Goal: Browse casually

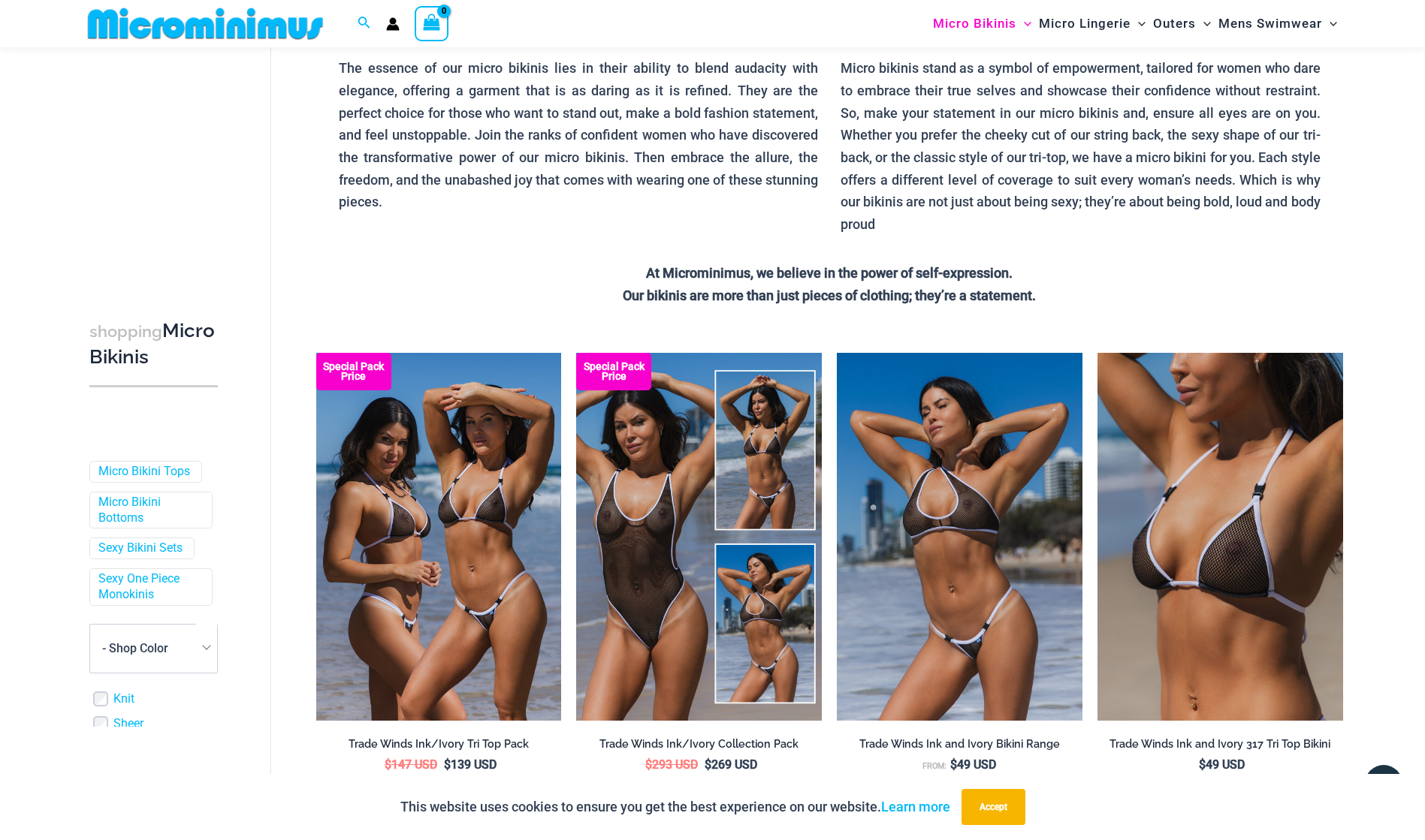
scroll to position [142, 0]
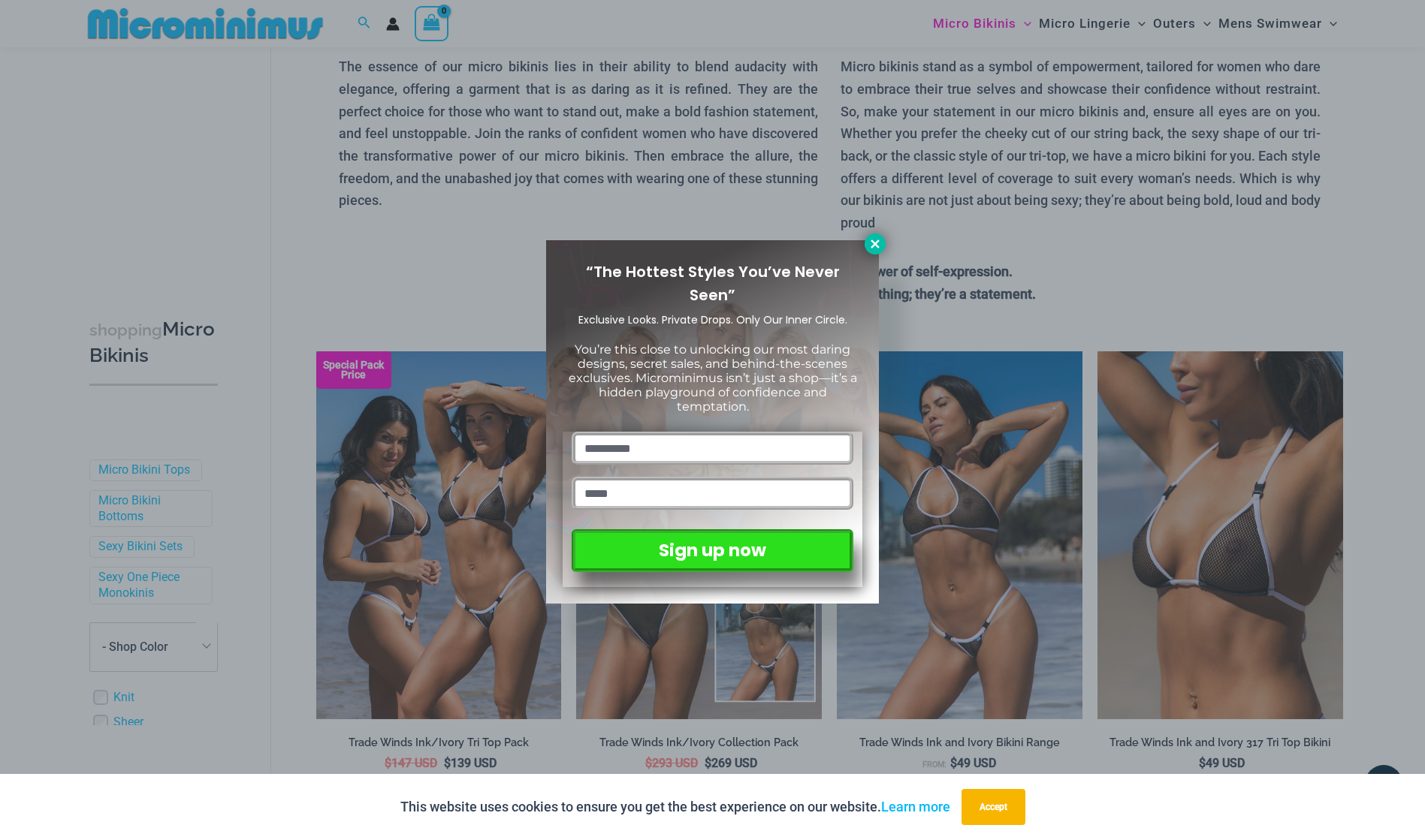
click at [879, 244] on icon at bounding box center [875, 244] width 14 height 14
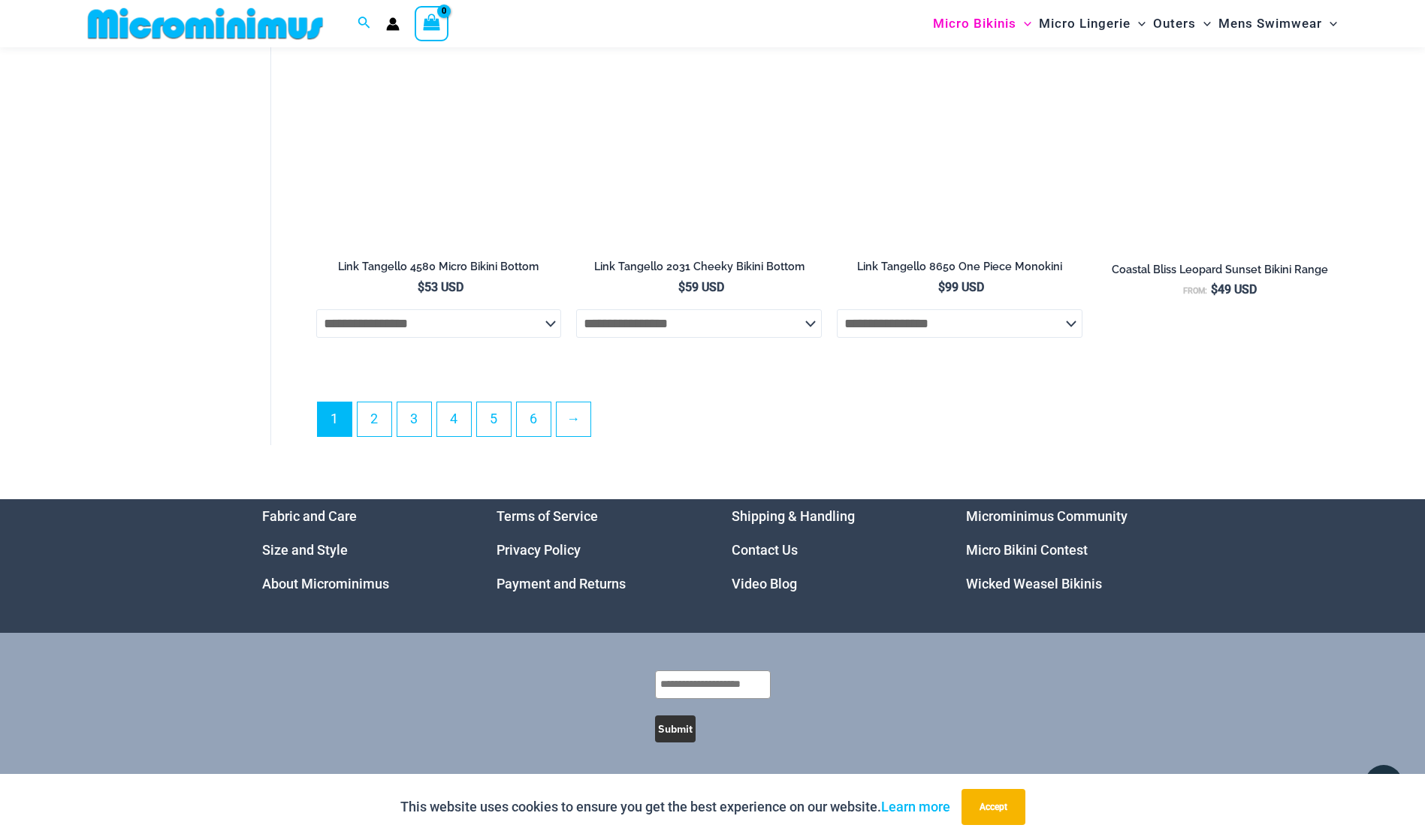
scroll to position [4191, 0]
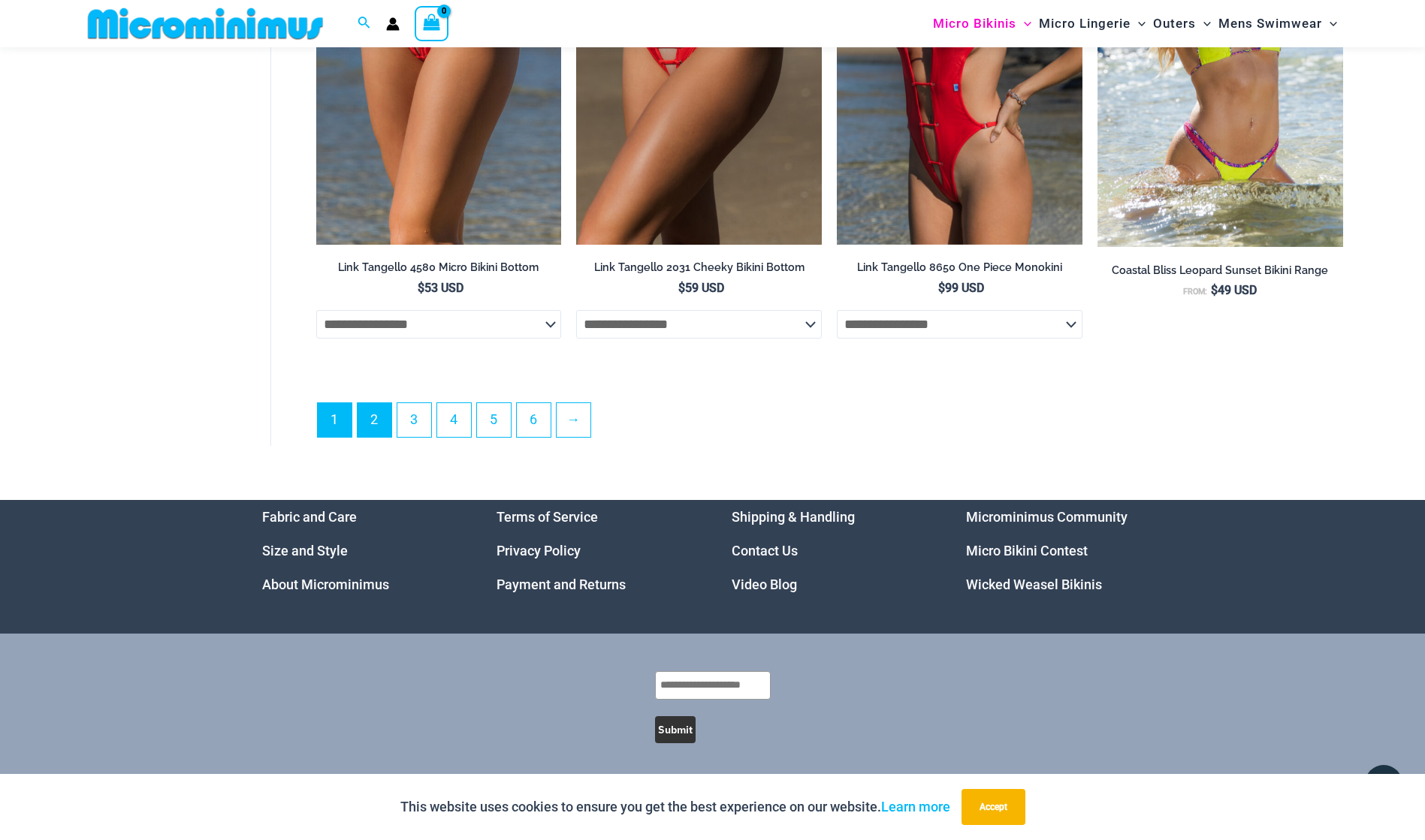
click at [373, 420] on link "2" at bounding box center [374, 420] width 34 height 34
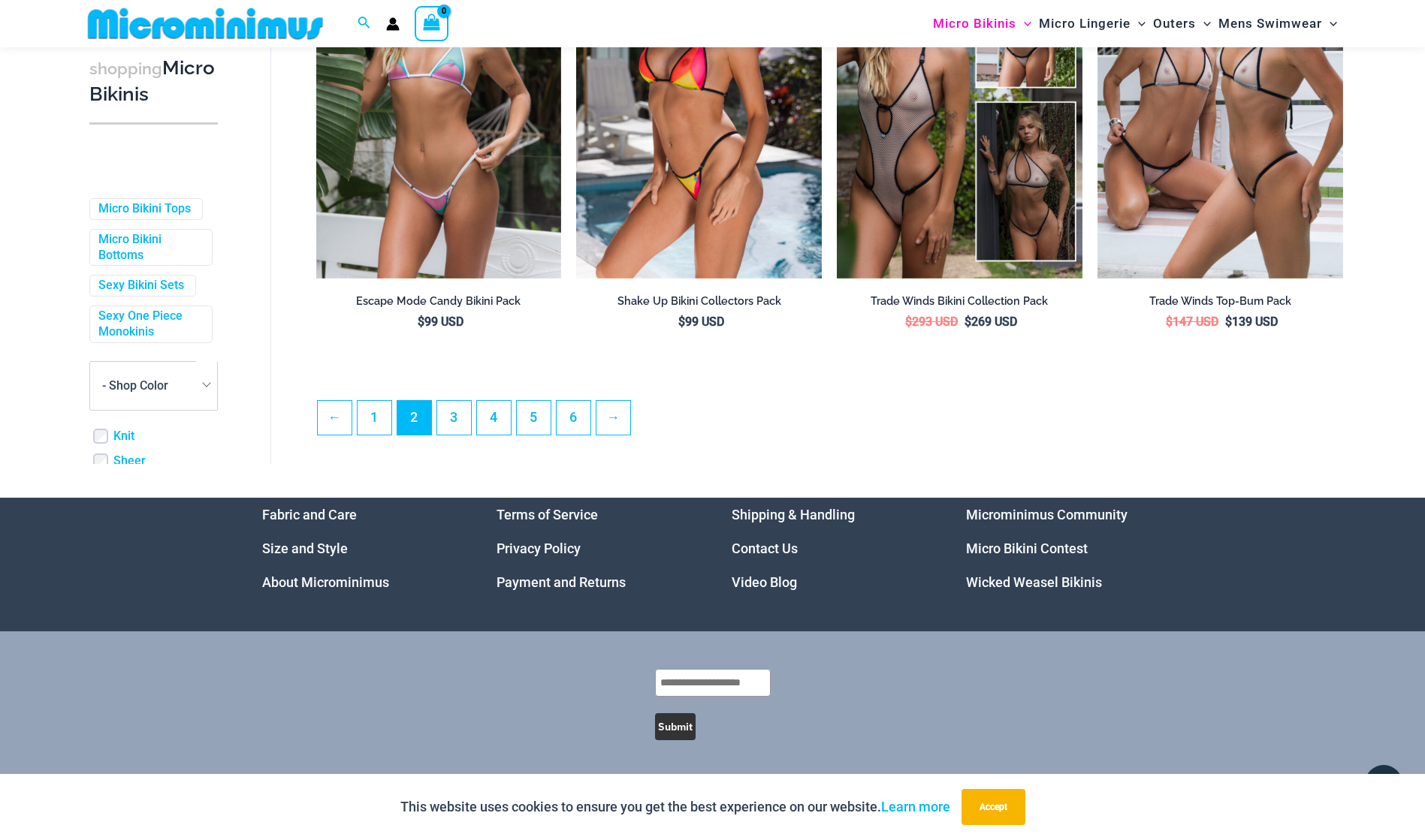
scroll to position [3878, 0]
click at [445, 407] on link "3" at bounding box center [454, 417] width 34 height 34
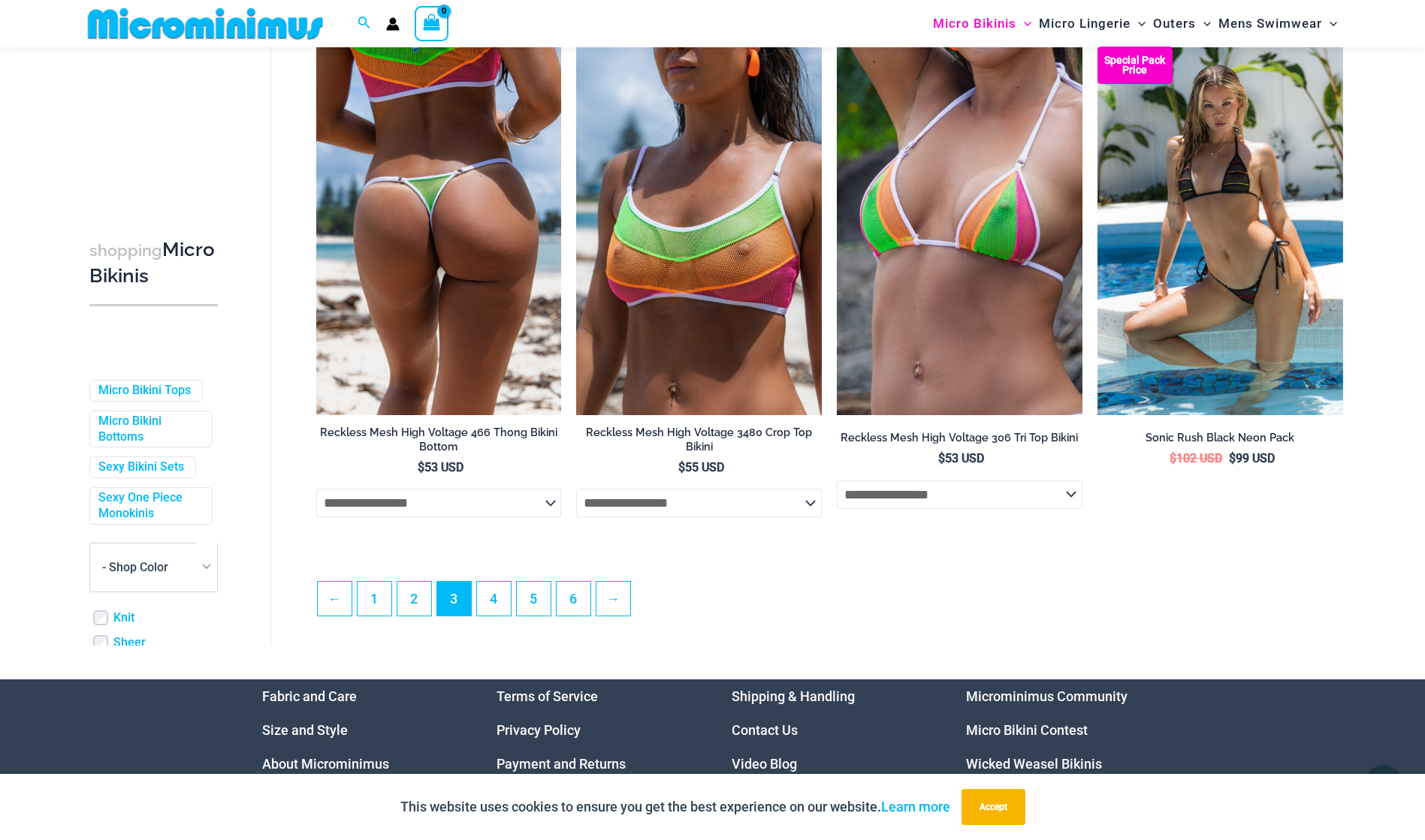
scroll to position [3755, 0]
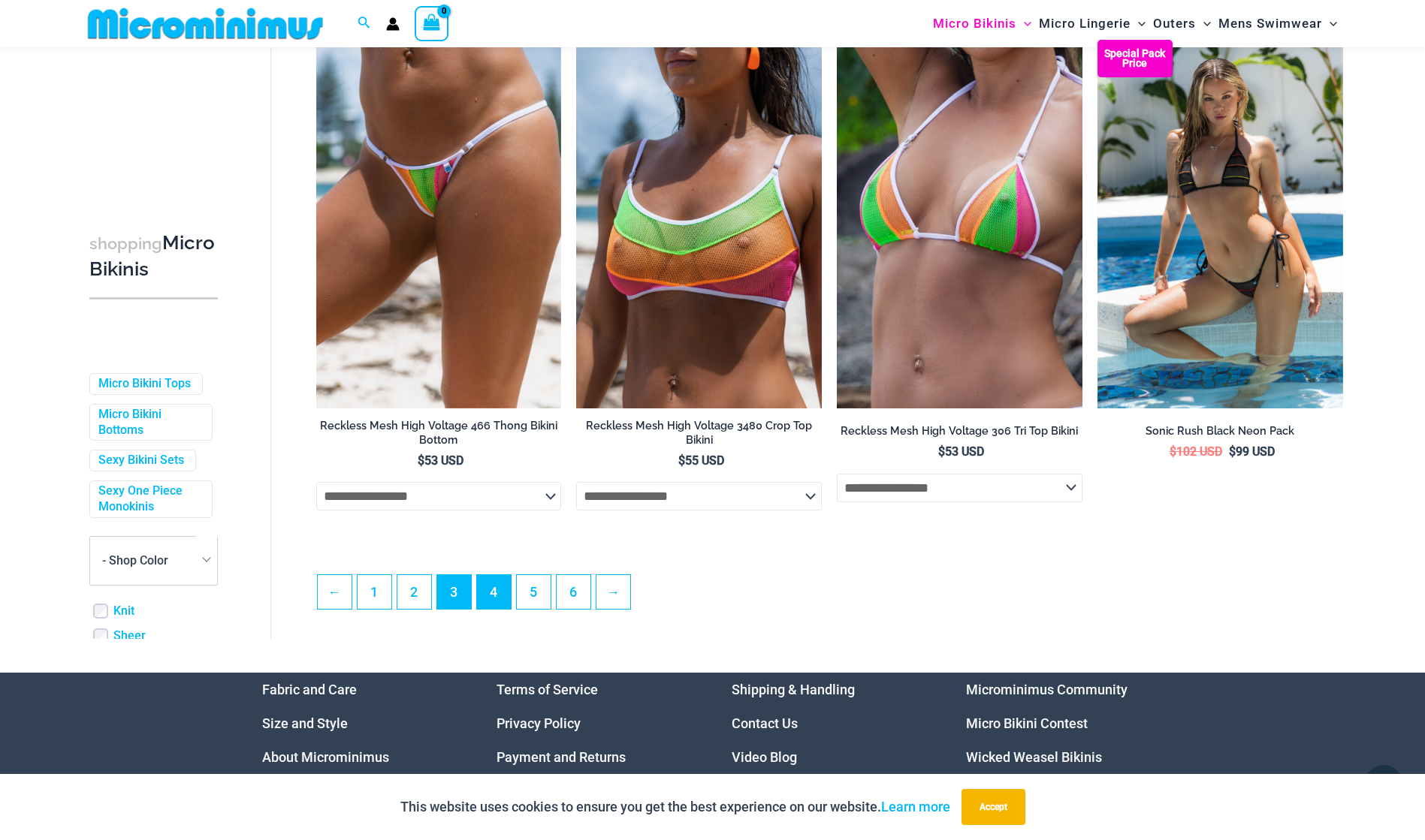
click at [500, 584] on link "4" at bounding box center [493, 591] width 34 height 34
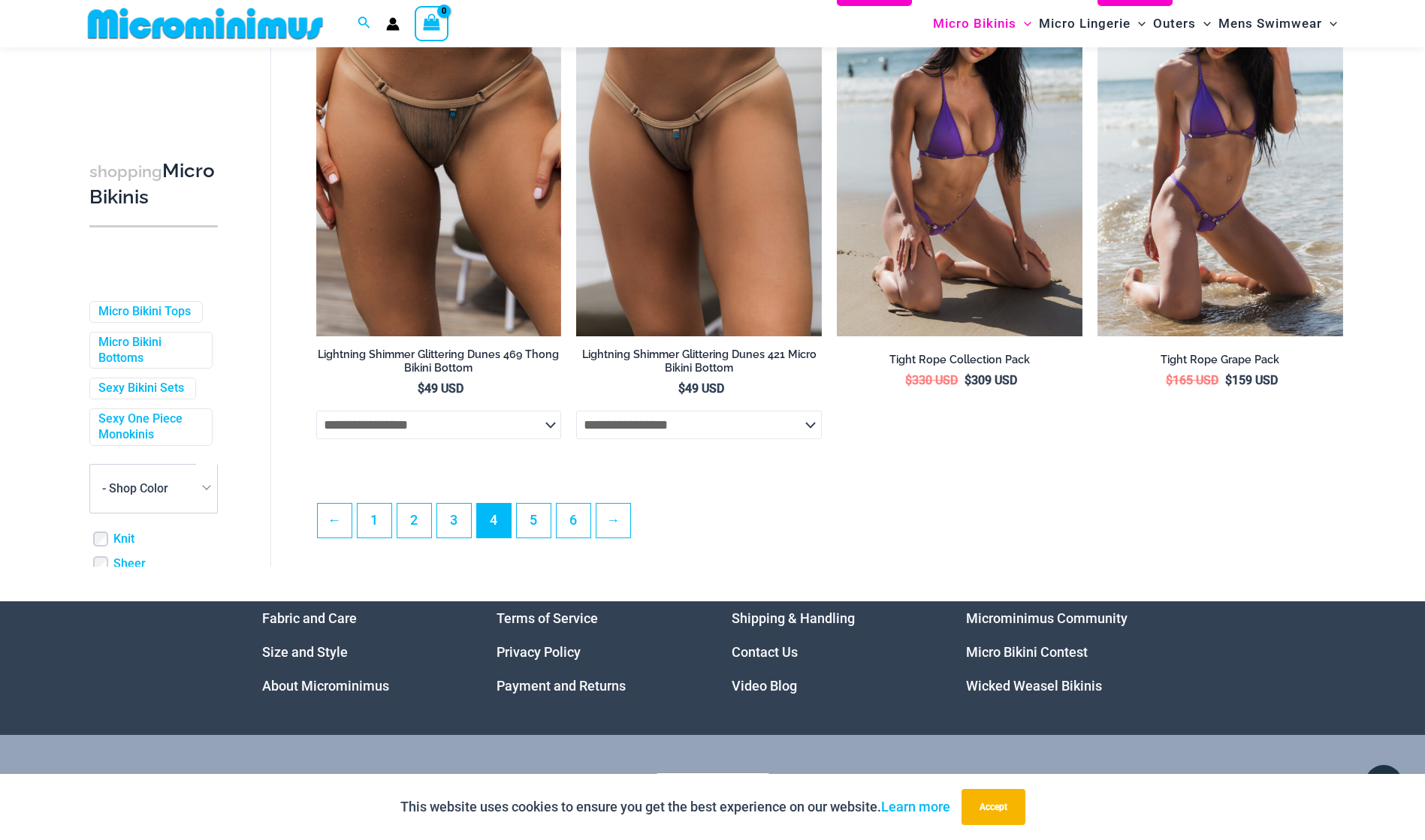
scroll to position [3801, 0]
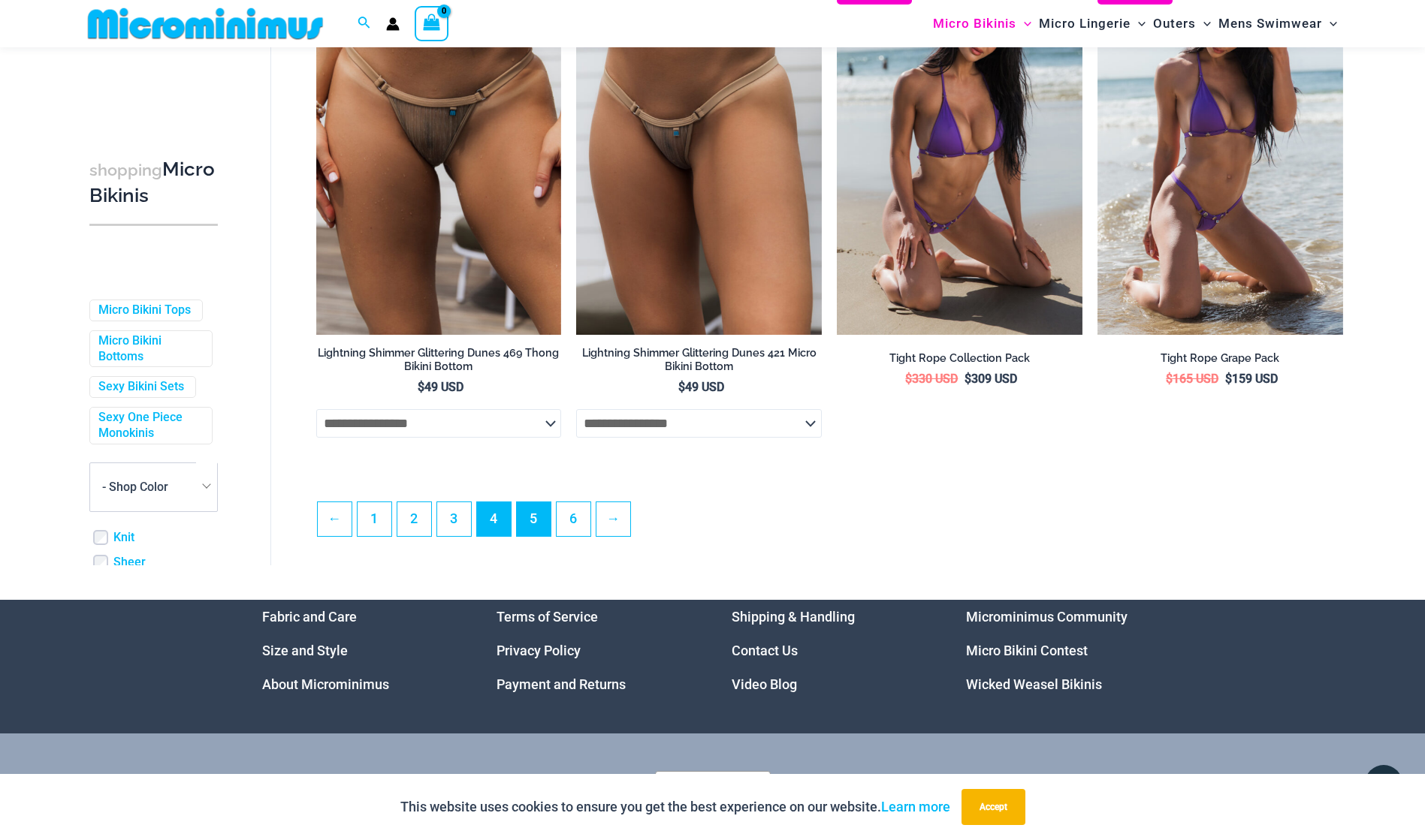
click at [527, 531] on link "5" at bounding box center [533, 519] width 34 height 34
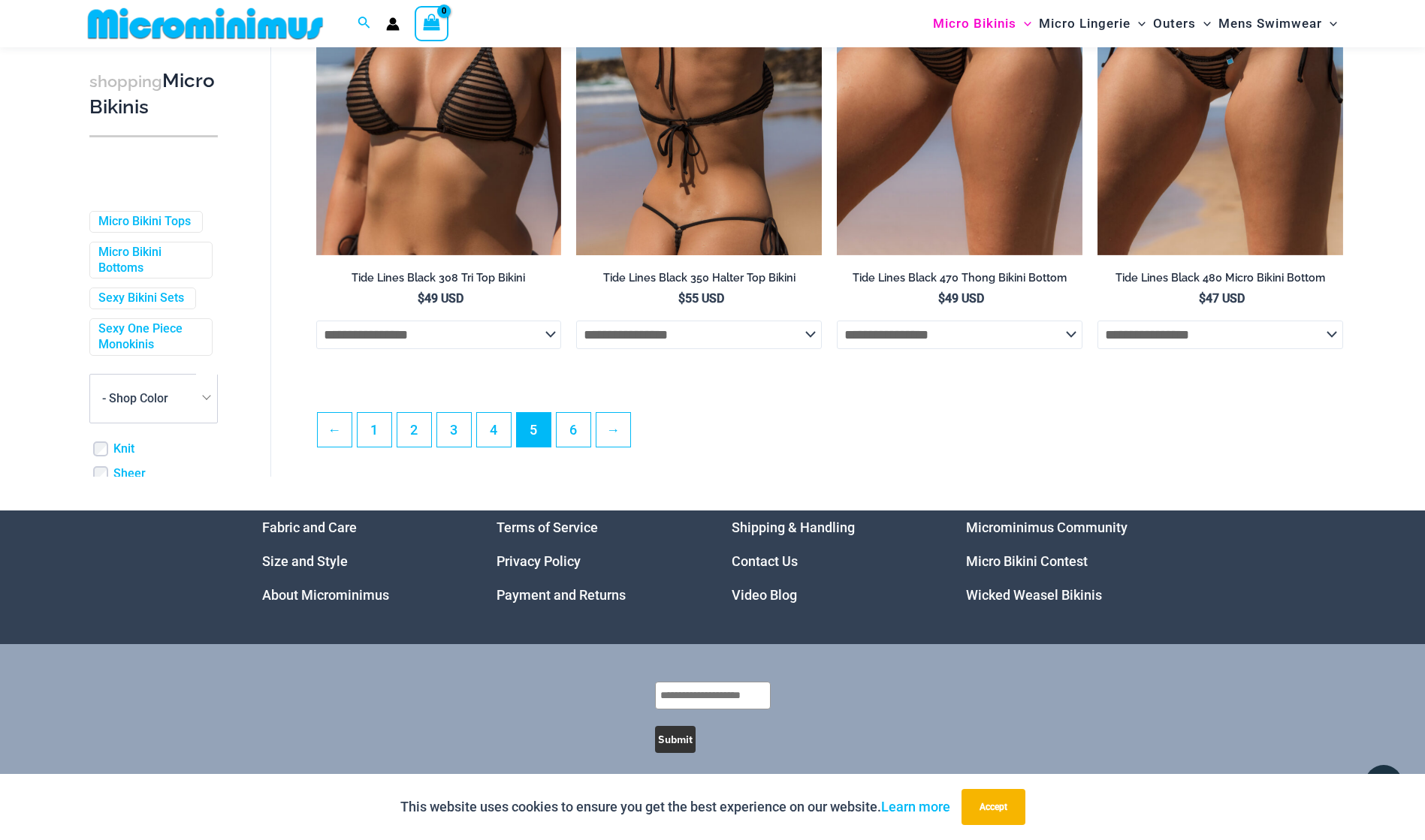
scroll to position [3854, 0]
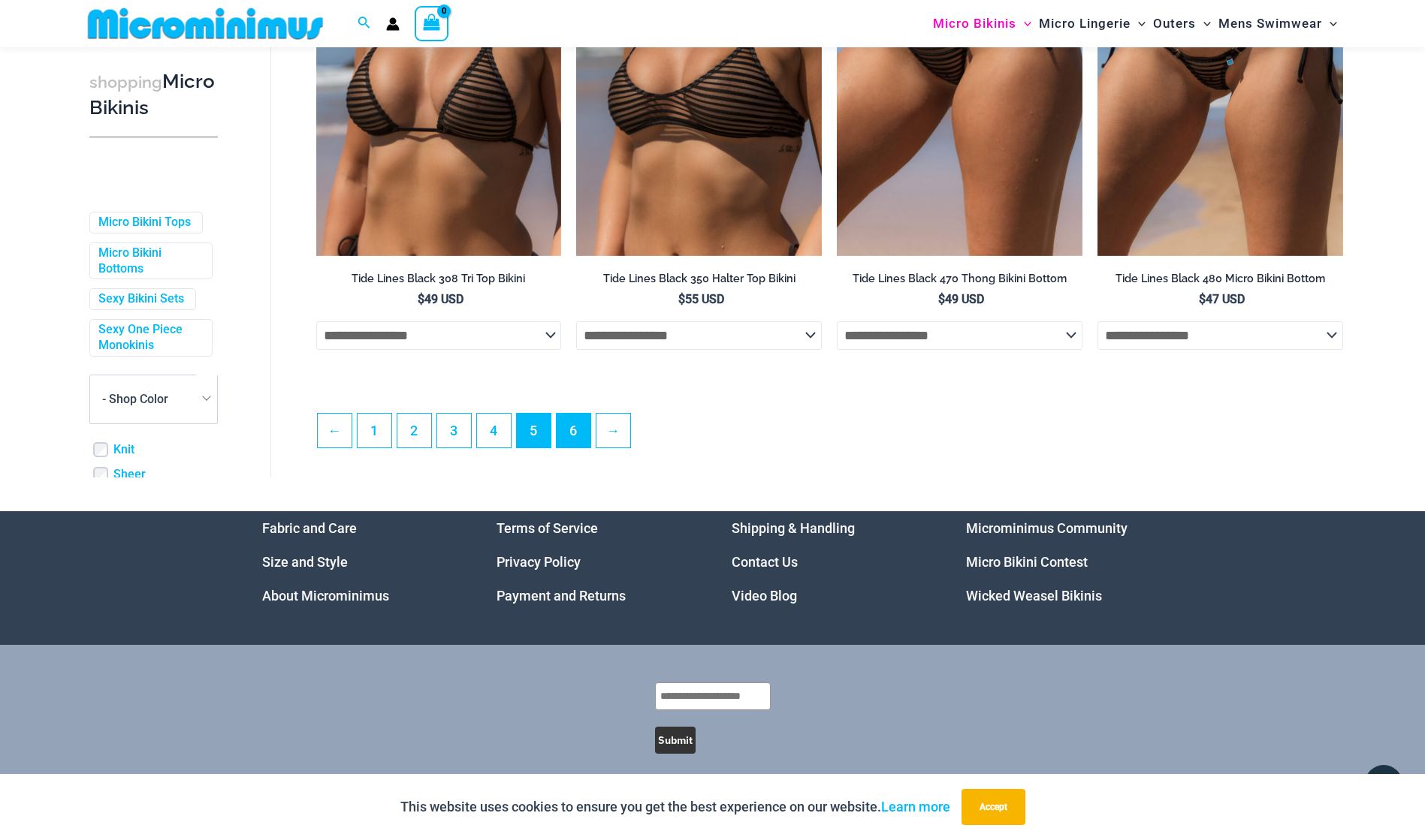
click at [585, 422] on link "6" at bounding box center [573, 430] width 34 height 34
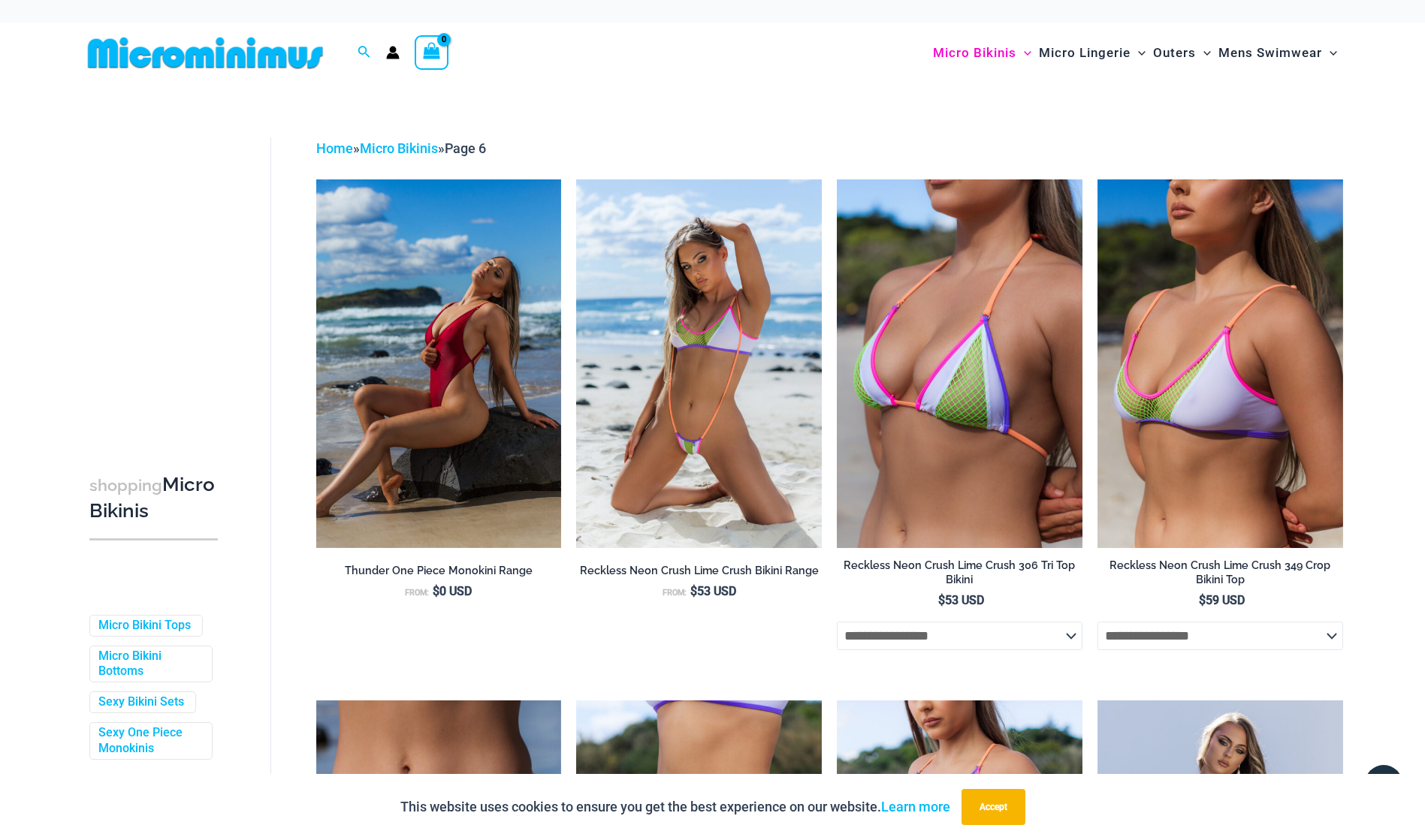
click at [202, 57] on img at bounding box center [205, 52] width 247 height 34
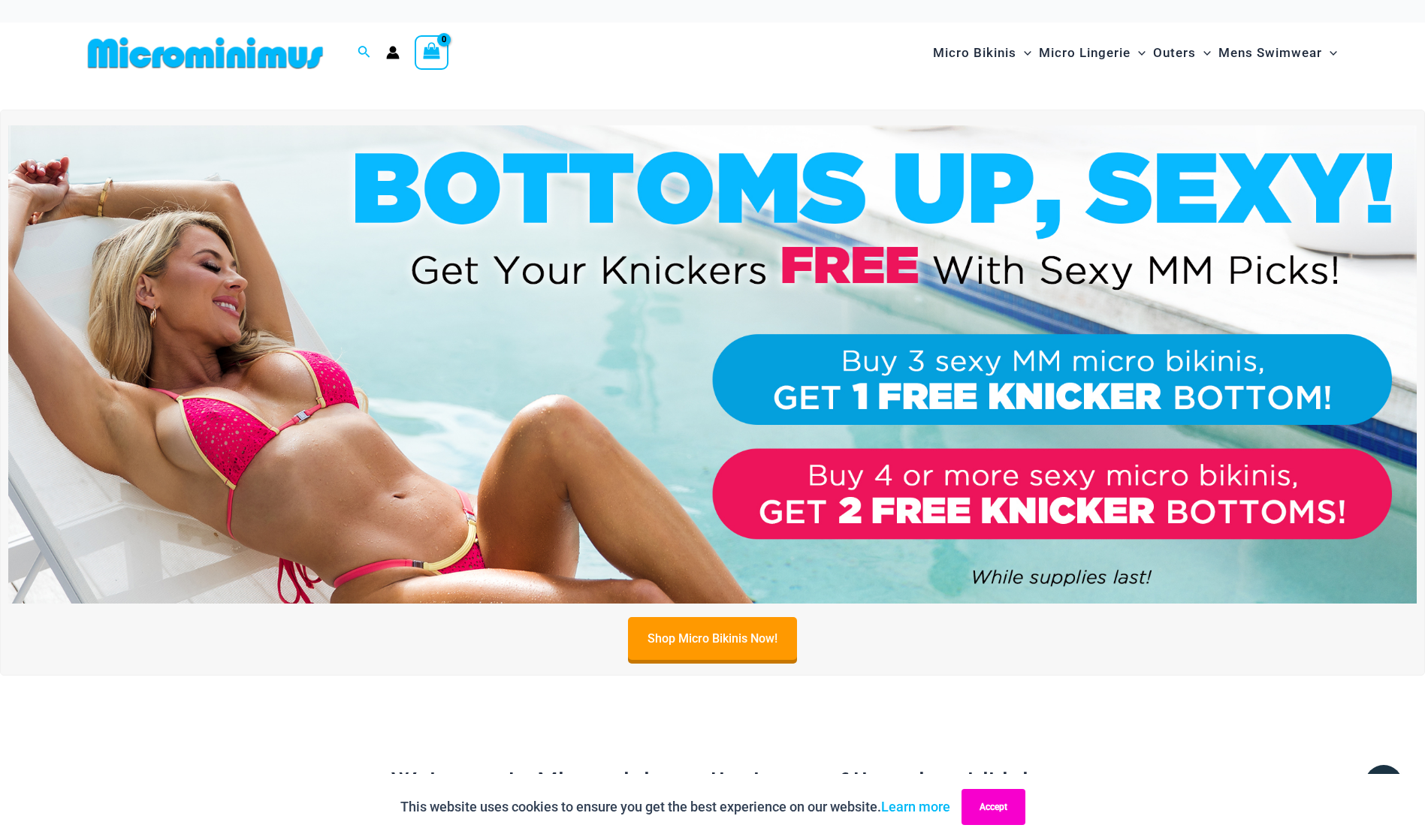
click at [1010, 807] on button "Accept" at bounding box center [993, 807] width 64 height 36
